Goal: Task Accomplishment & Management: Manage account settings

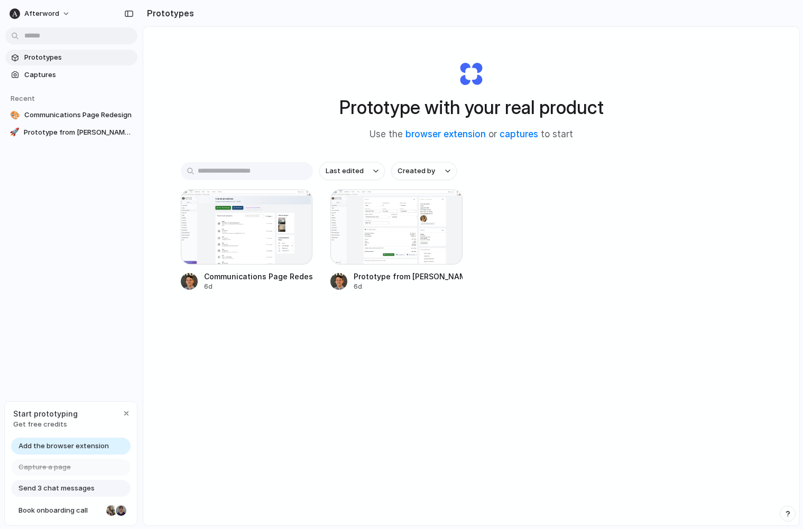
click at [305, 379] on div "Prototype with your real product Use the browser extension or captures to start…" at bounding box center [471, 304] width 656 height 555
click at [127, 411] on div "button" at bounding box center [126, 413] width 8 height 8
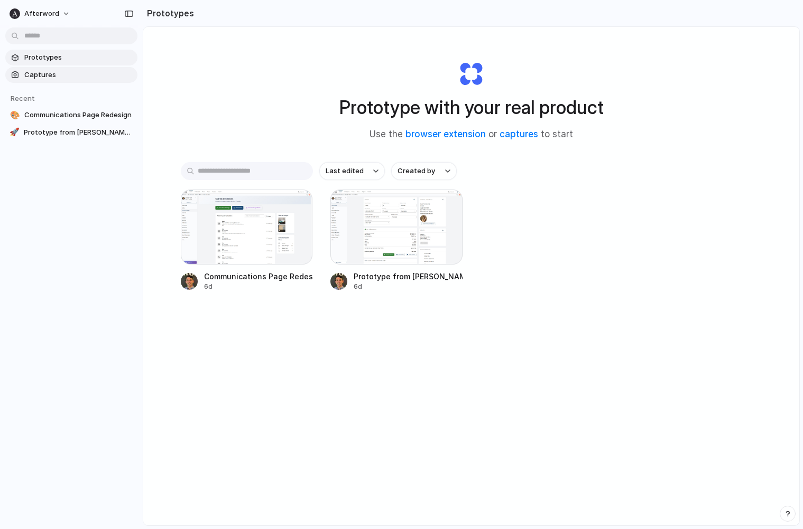
click at [60, 73] on span "Captures" at bounding box center [78, 75] width 109 height 11
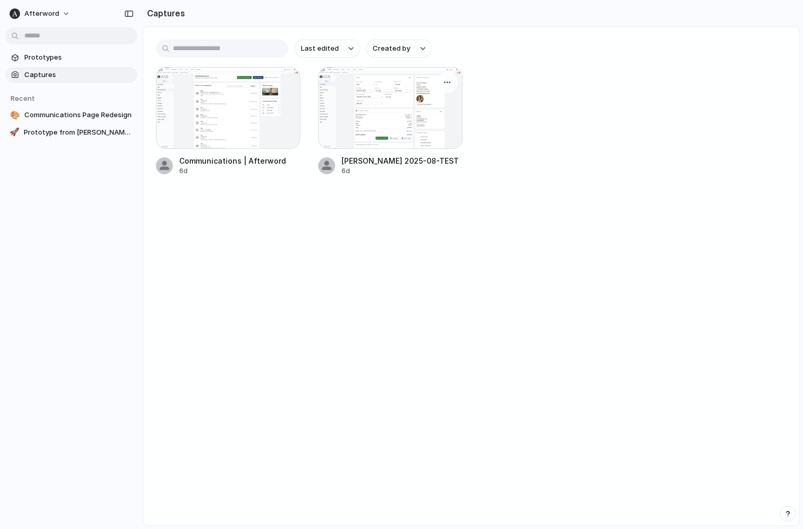
click at [385, 110] on div at bounding box center [390, 108] width 144 height 82
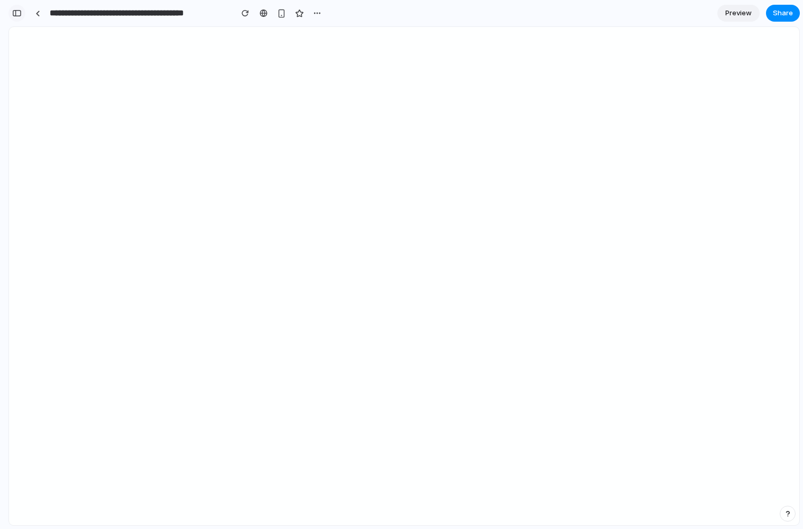
click at [15, 14] on div "button" at bounding box center [17, 13] width 10 height 7
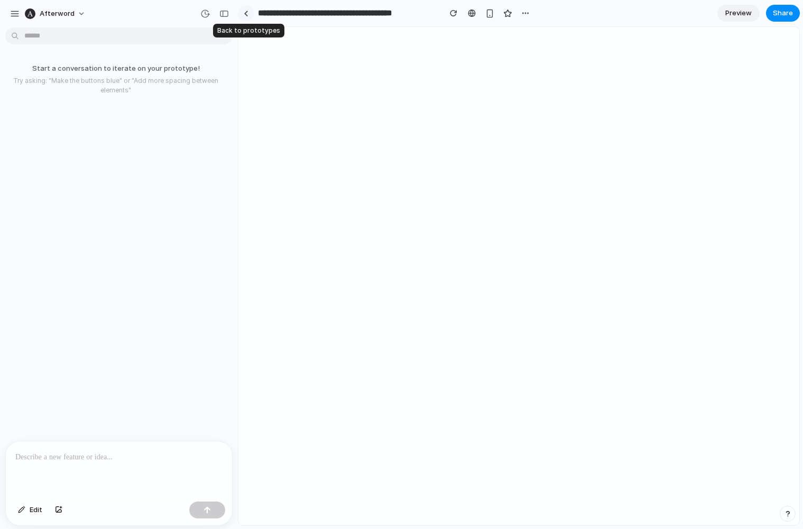
click at [245, 13] on div at bounding box center [246, 14] width 5 height 6
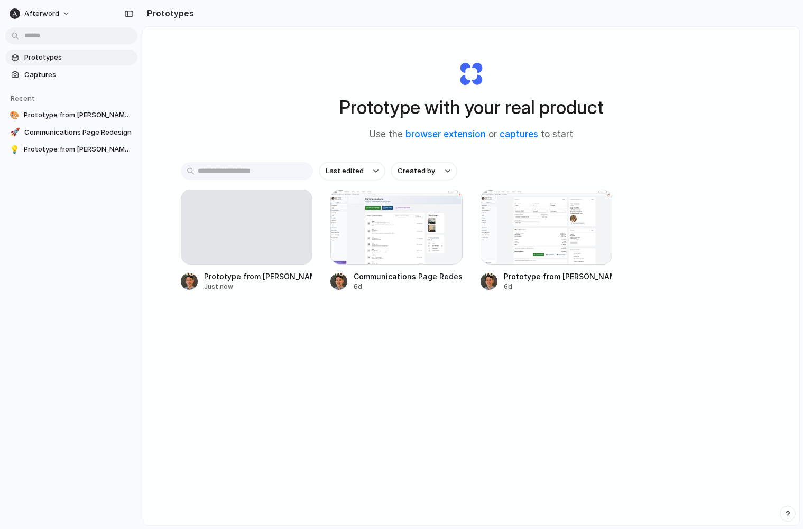
click at [387, 79] on div "Prototype with your real product Use the browser extension or captures to start" at bounding box center [471, 97] width 423 height 114
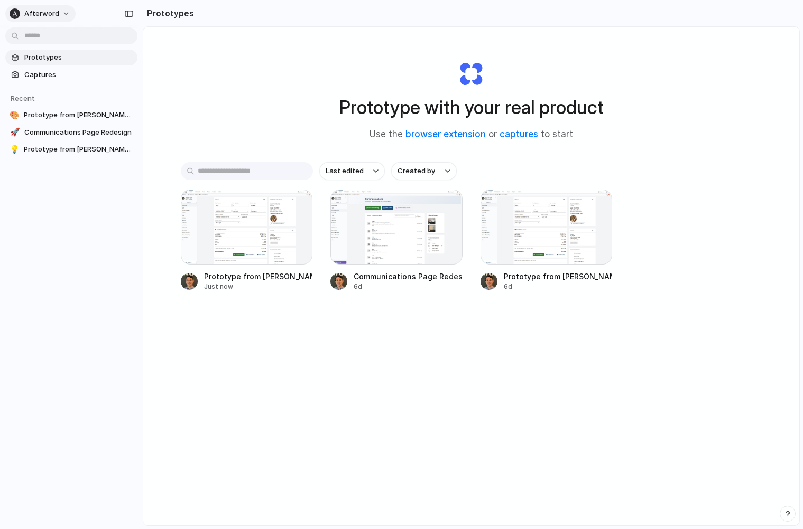
click at [66, 9] on button "Afterword" at bounding box center [40, 13] width 70 height 17
click at [60, 37] on li "Settings" at bounding box center [51, 37] width 88 height 17
